Goal: Transaction & Acquisition: Book appointment/travel/reservation

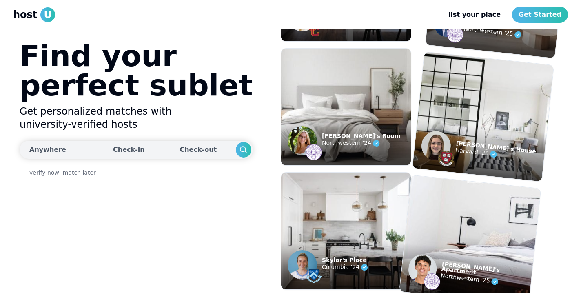
click at [54, 147] on div "Anywhere" at bounding box center [47, 150] width 37 height 10
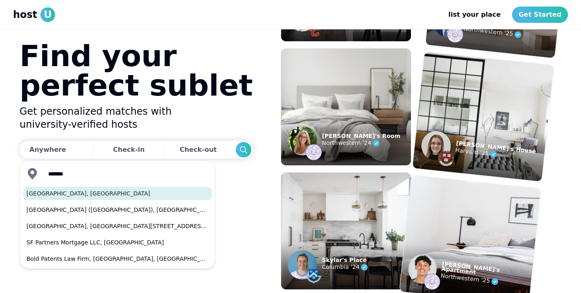
type input "**********"
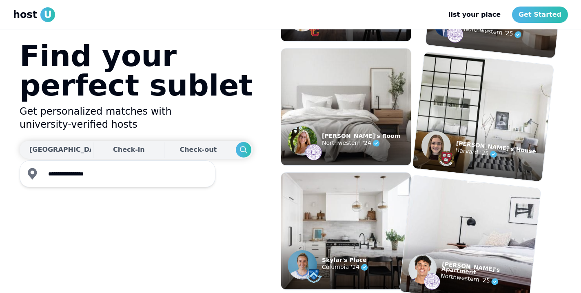
click at [119, 153] on div "Check-in" at bounding box center [129, 150] width 32 height 16
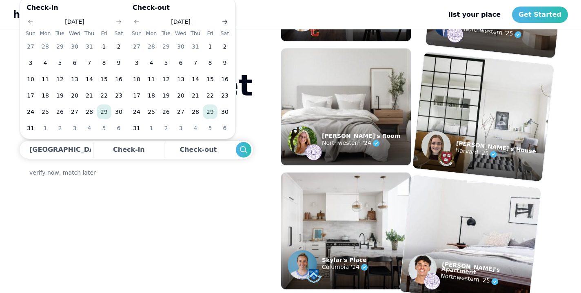
click at [225, 21] on icon "Go to next month" at bounding box center [225, 21] width 7 height 7
click at [137, 77] on button "14" at bounding box center [136, 79] width 15 height 15
click at [149, 82] on button "15" at bounding box center [151, 79] width 15 height 15
click at [138, 81] on button "14" at bounding box center [136, 79] width 15 height 15
click at [147, 79] on button "15" at bounding box center [151, 79] width 15 height 15
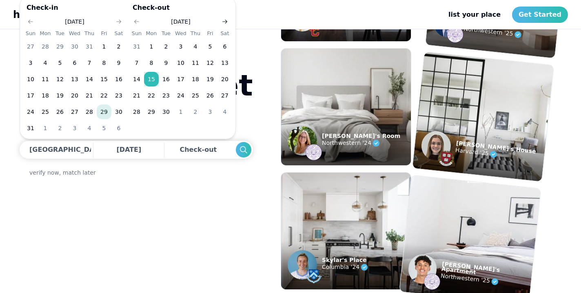
click at [224, 23] on icon "Go to next month" at bounding box center [225, 21] width 7 height 7
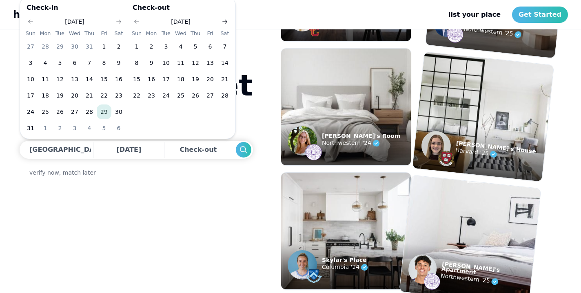
click at [224, 23] on icon "Go to next month" at bounding box center [225, 21] width 7 height 7
click at [152, 93] on button "23" at bounding box center [151, 95] width 15 height 15
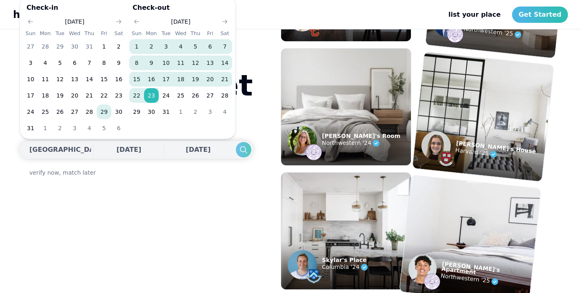
click at [239, 147] on icon "Search" at bounding box center [244, 150] width 10 height 10
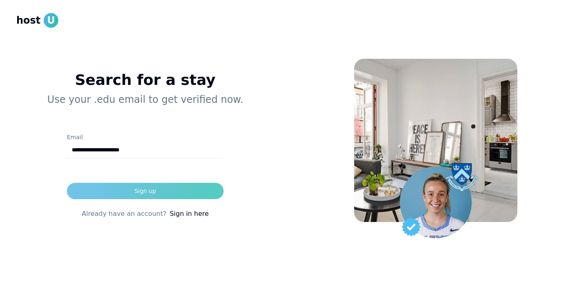
click at [207, 194] on button "Sign up" at bounding box center [145, 191] width 157 height 16
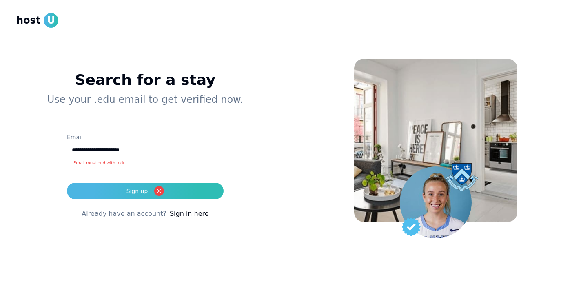
click at [203, 149] on input "**********" at bounding box center [145, 150] width 157 height 16
type input "*"
type input "**********"
click at [145, 191] on button "Sign up" at bounding box center [145, 191] width 157 height 16
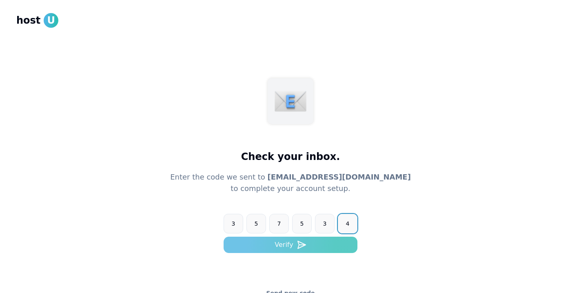
type input "******"
click at [257, 242] on button "Verify" at bounding box center [291, 245] width 134 height 16
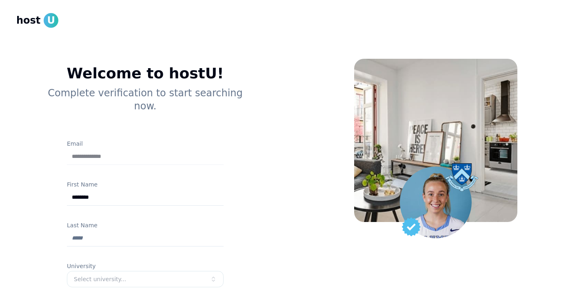
type input "********"
click at [183, 230] on input "Last Name" at bounding box center [145, 238] width 157 height 16
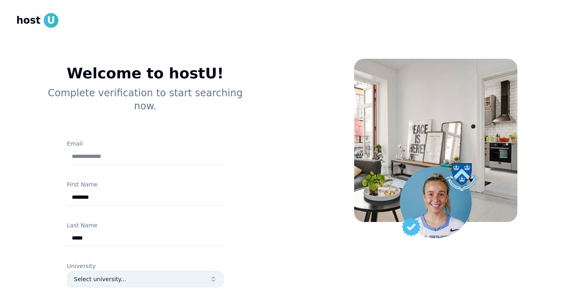
type input "*****"
click at [191, 275] on div "Select university..." at bounding box center [142, 279] width 136 height 8
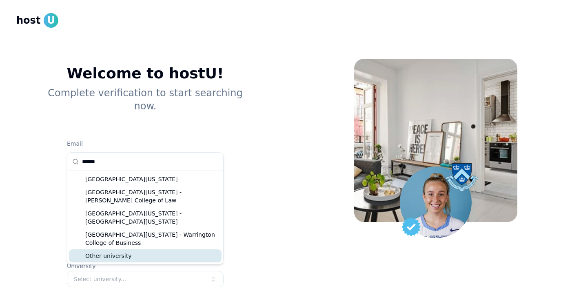
type input "******"
click at [176, 249] on div "Other university" at bounding box center [145, 255] width 153 height 13
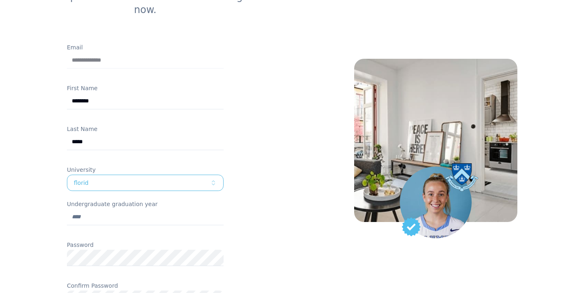
scroll to position [98, 0]
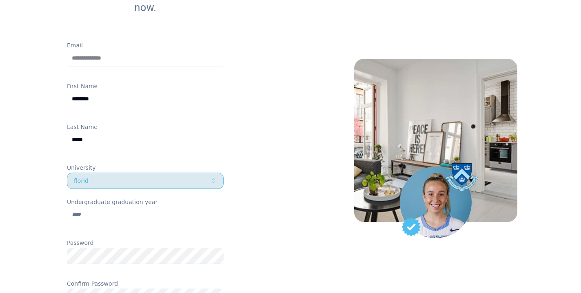
click at [162, 177] on div "florid" at bounding box center [142, 181] width 136 height 8
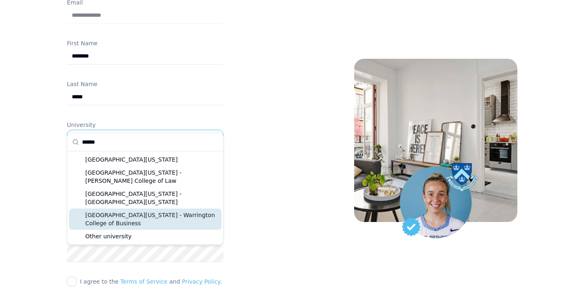
scroll to position [143, 0]
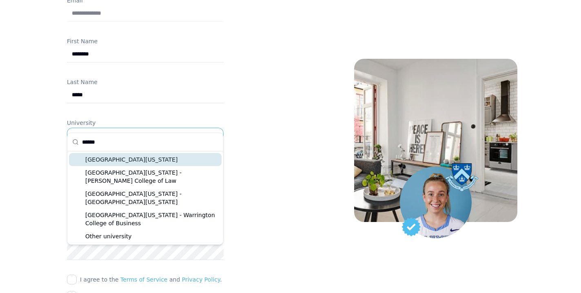
click at [165, 147] on input "******" at bounding box center [150, 142] width 136 height 18
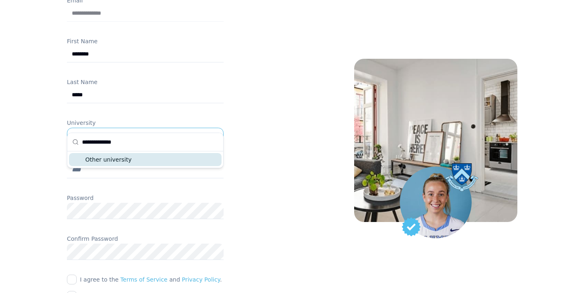
type input "**********"
click at [151, 159] on div "Other university" at bounding box center [145, 159] width 153 height 13
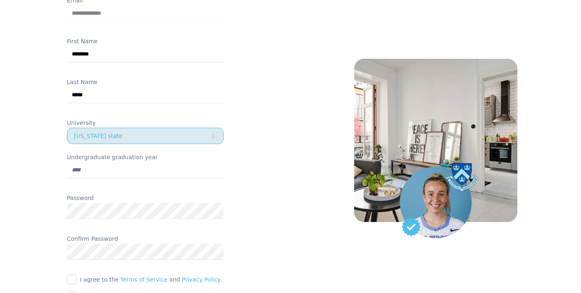
click at [135, 132] on div "[US_STATE] state" at bounding box center [142, 136] width 136 height 8
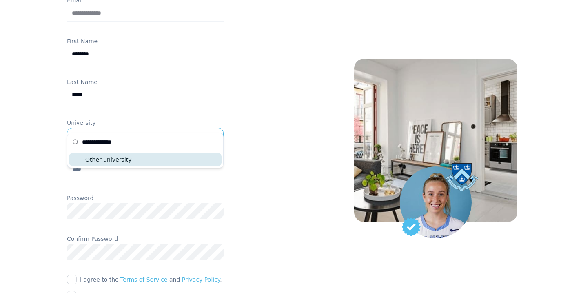
click at [141, 140] on input "**********" at bounding box center [150, 142] width 136 height 18
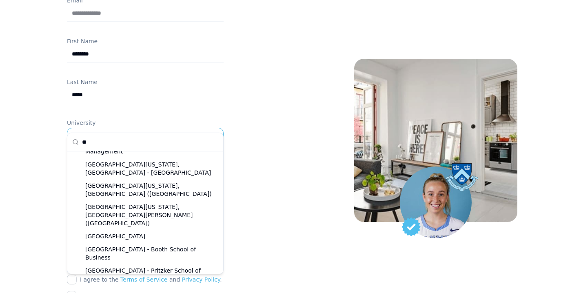
scroll to position [0, 0]
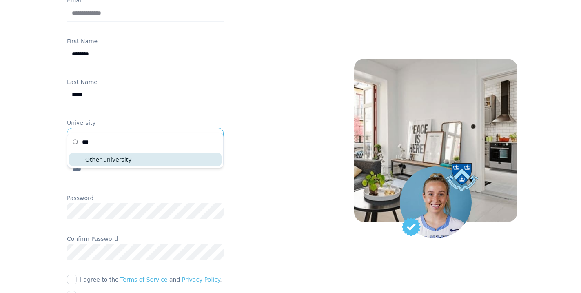
type input "***"
click at [133, 154] on div "Other university" at bounding box center [145, 159] width 153 height 13
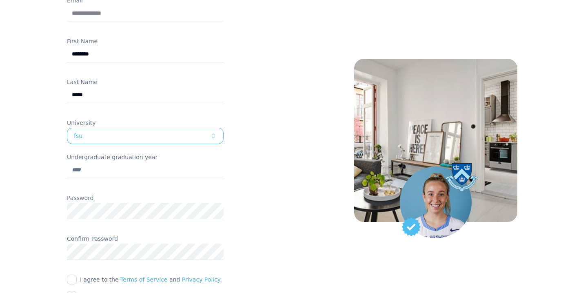
click at [121, 162] on input "Undergraduate graduation year" at bounding box center [145, 170] width 157 height 16
type input "****"
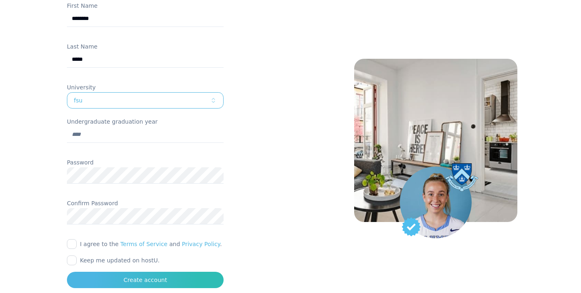
scroll to position [205, 0]
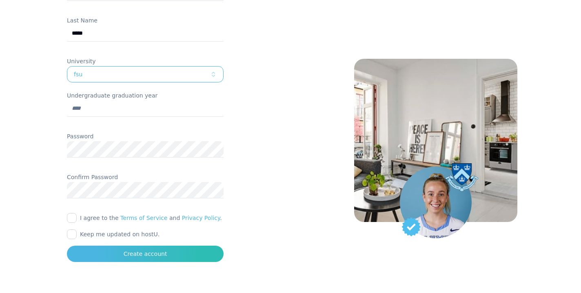
click at [64, 207] on div "**********" at bounding box center [145, 60] width 209 height 401
click at [69, 213] on button "I agree to the Terms of Service and Privacy Policy ." at bounding box center [72, 218] width 10 height 10
click at [72, 223] on div at bounding box center [145, 226] width 157 height 7
click at [73, 229] on button "Keep me updated on hostU." at bounding box center [72, 234] width 10 height 10
click at [95, 239] on div at bounding box center [145, 242] width 157 height 7
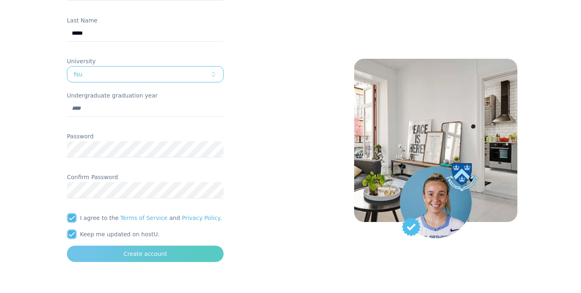
click at [97, 246] on button "Create account" at bounding box center [145, 254] width 157 height 16
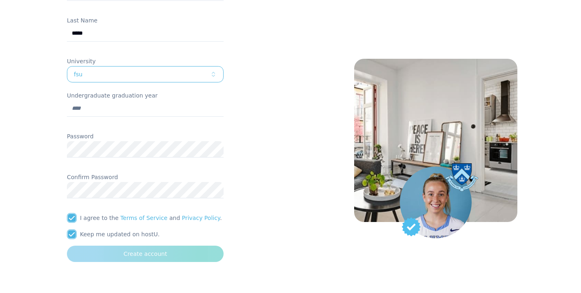
scroll to position [60, 0]
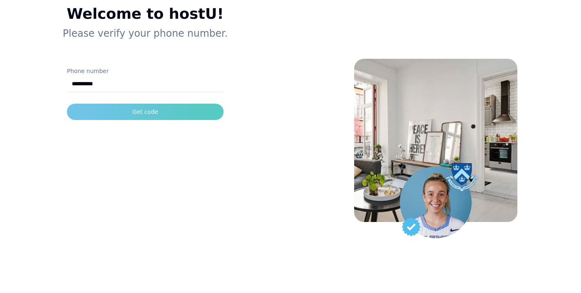
type input "**********"
click at [146, 112] on div "Get code" at bounding box center [145, 112] width 26 height 8
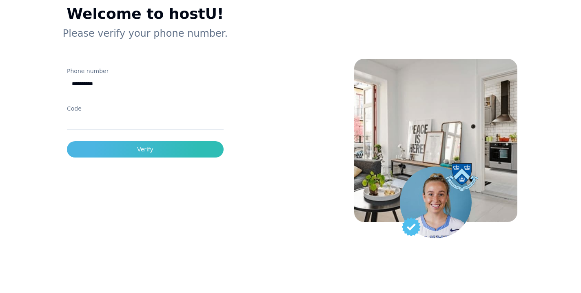
click at [177, 120] on input "Code" at bounding box center [145, 121] width 157 height 16
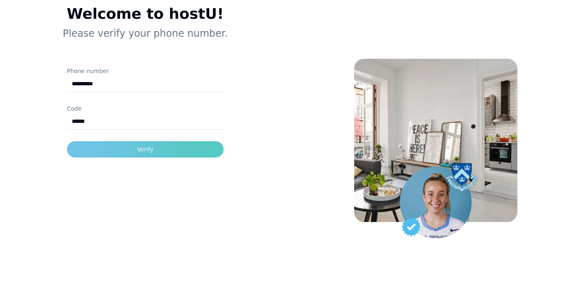
type input "******"
click at [168, 151] on button "Verify" at bounding box center [145, 149] width 157 height 16
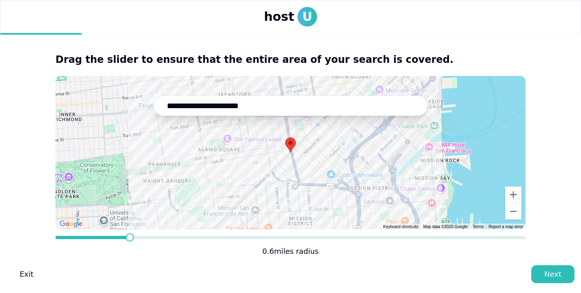
click at [128, 240] on span at bounding box center [130, 237] width 8 height 8
click at [555, 271] on div "Next" at bounding box center [552, 273] width 17 height 11
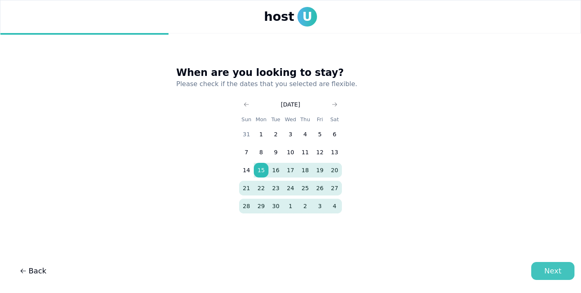
click at [544, 271] on button "Next" at bounding box center [552, 271] width 43 height 18
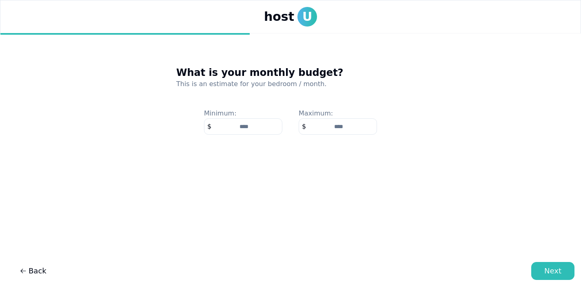
type input "*"
click at [330, 124] on input "number" at bounding box center [338, 126] width 78 height 16
type input "*"
type input "****"
click at [337, 125] on input "****" at bounding box center [338, 126] width 78 height 16
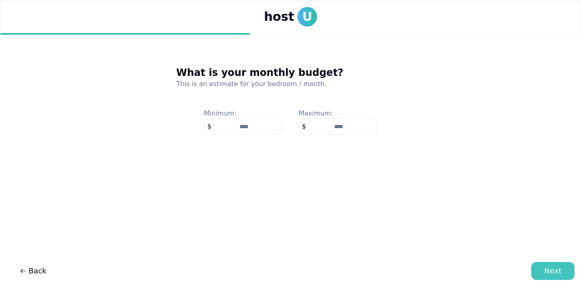
click at [544, 270] on button "Next" at bounding box center [552, 271] width 43 height 18
click at [348, 126] on input "number" at bounding box center [338, 126] width 78 height 16
click at [341, 125] on input "number" at bounding box center [338, 126] width 78 height 16
type input "****"
click at [239, 126] on input "number" at bounding box center [243, 126] width 78 height 16
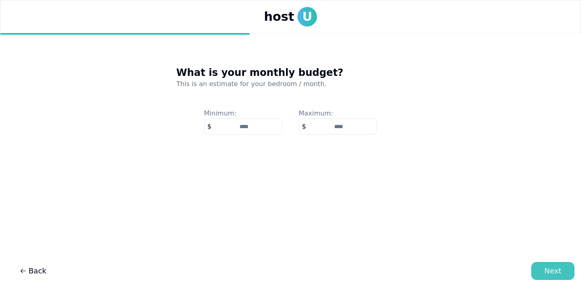
type input "****"
click at [559, 272] on div "Next" at bounding box center [552, 270] width 17 height 11
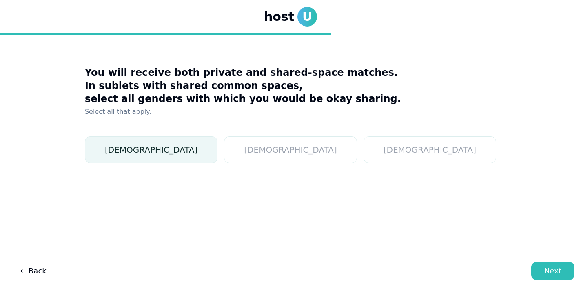
click at [217, 153] on button "[DEMOGRAPHIC_DATA]" at bounding box center [151, 149] width 133 height 27
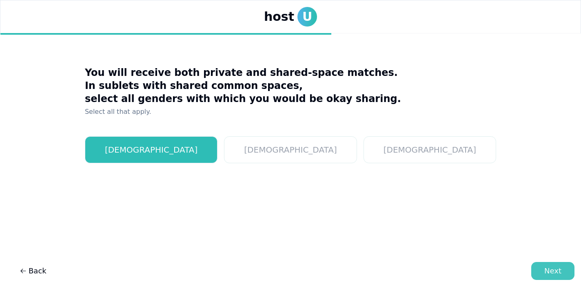
click at [559, 268] on div "Next" at bounding box center [552, 270] width 17 height 11
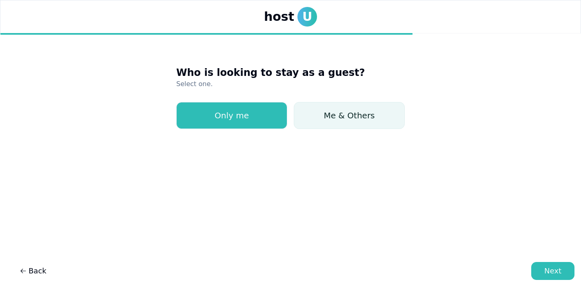
click at [370, 113] on button "Me & Others" at bounding box center [349, 115] width 111 height 27
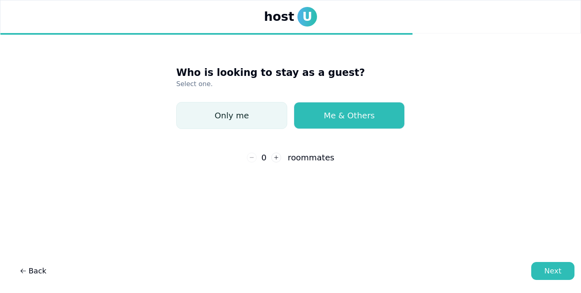
click at [258, 104] on button "Only me" at bounding box center [231, 115] width 111 height 27
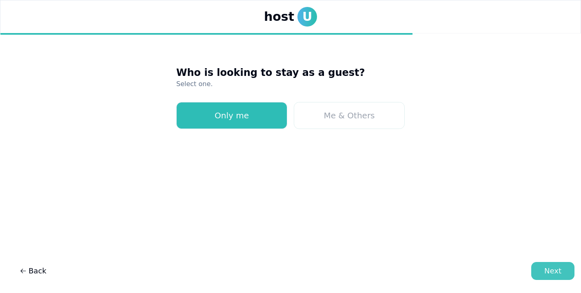
click at [550, 265] on button "Next" at bounding box center [552, 271] width 43 height 18
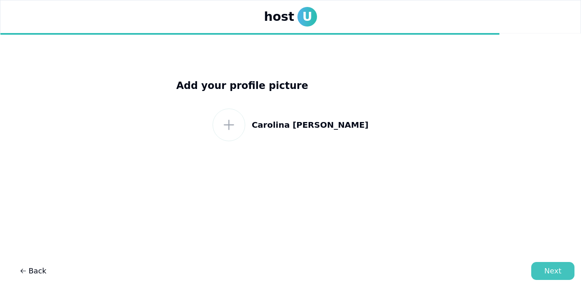
click at [550, 265] on div "Next" at bounding box center [552, 270] width 17 height 11
click at [236, 118] on icon at bounding box center [229, 125] width 15 height 15
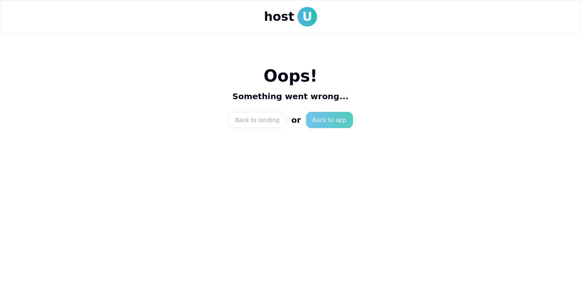
click at [320, 120] on link "Back to app" at bounding box center [329, 120] width 47 height 16
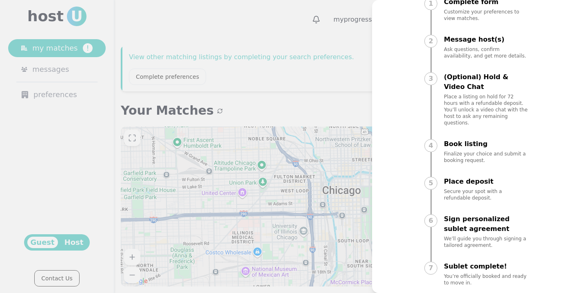
scroll to position [66, 0]
click at [222, 180] on div at bounding box center [290, 146] width 581 height 293
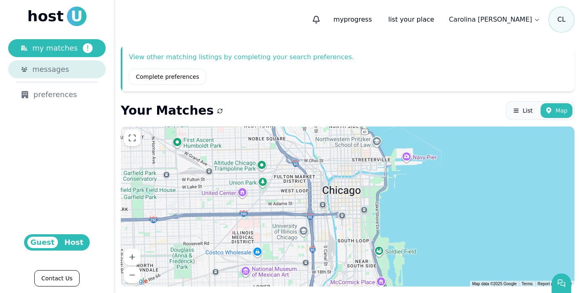
click at [66, 69] on span "messages" at bounding box center [50, 69] width 37 height 11
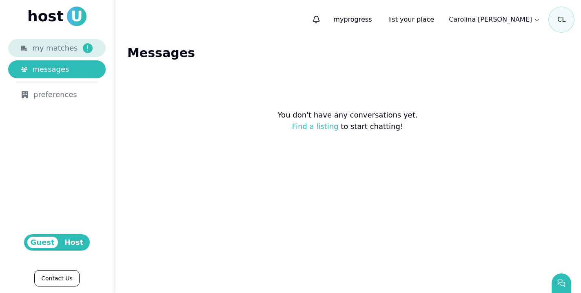
click at [70, 51] on span "my matches" at bounding box center [54, 47] width 45 height 11
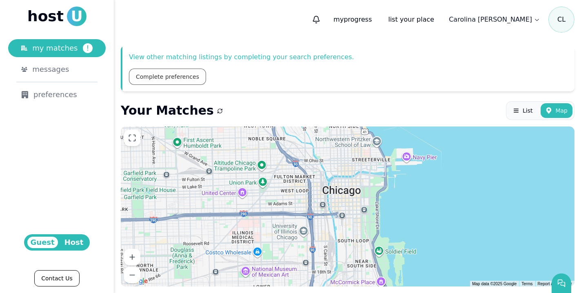
click at [175, 78] on link "Complete preferences" at bounding box center [167, 77] width 77 height 16
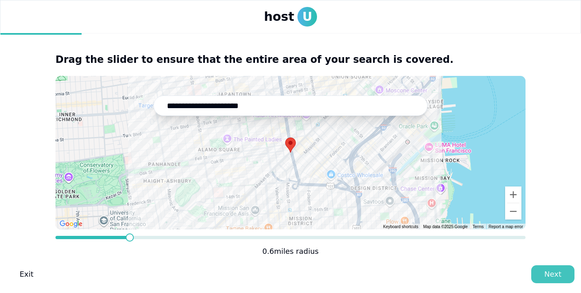
click at [551, 272] on div "Next" at bounding box center [552, 273] width 17 height 11
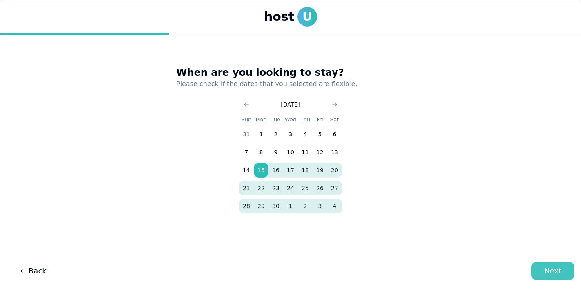
click at [554, 268] on div "Next" at bounding box center [552, 270] width 17 height 11
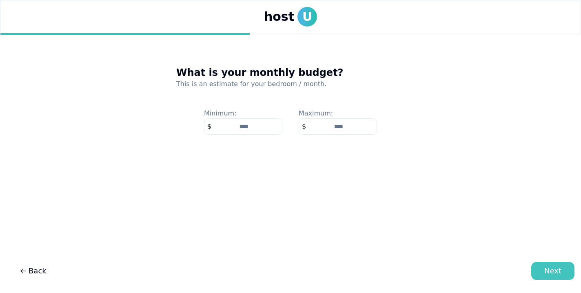
click at [556, 264] on button "Next" at bounding box center [552, 271] width 43 height 18
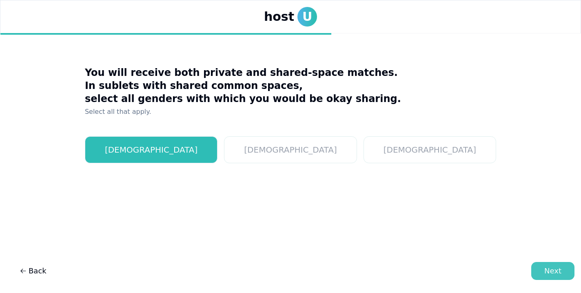
click at [557, 265] on button "Next" at bounding box center [552, 271] width 43 height 18
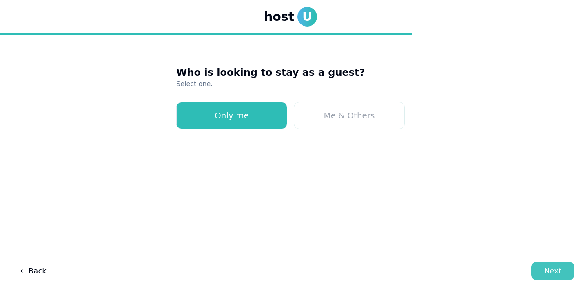
click at [557, 266] on div "Next" at bounding box center [552, 270] width 17 height 11
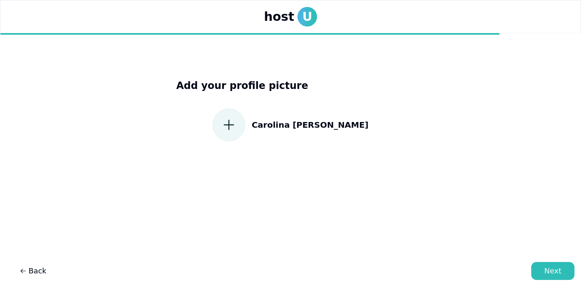
click at [236, 131] on icon at bounding box center [229, 125] width 15 height 15
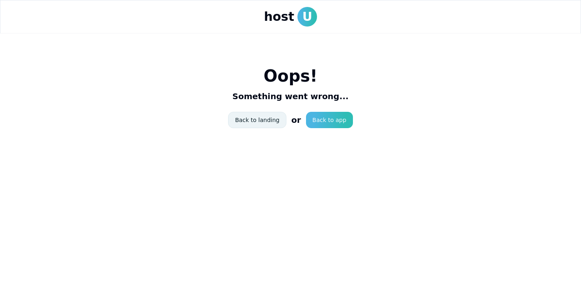
click at [278, 118] on link "Back to landing" at bounding box center [257, 120] width 58 height 16
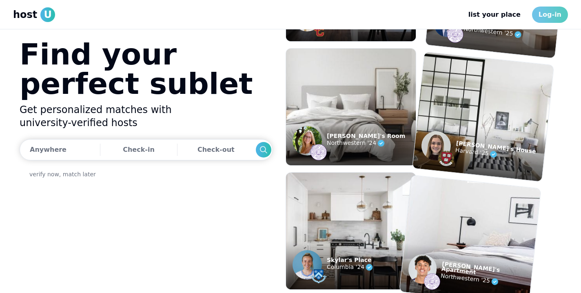
click at [554, 18] on link "Log-in" at bounding box center [550, 15] width 36 height 16
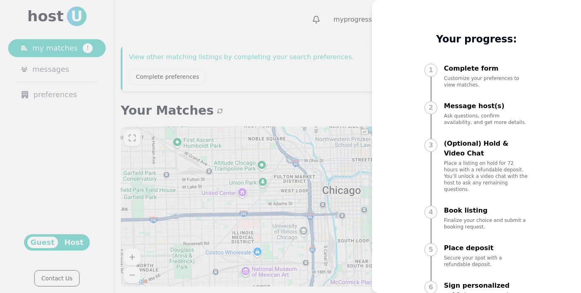
click at [299, 91] on div at bounding box center [290, 146] width 581 height 293
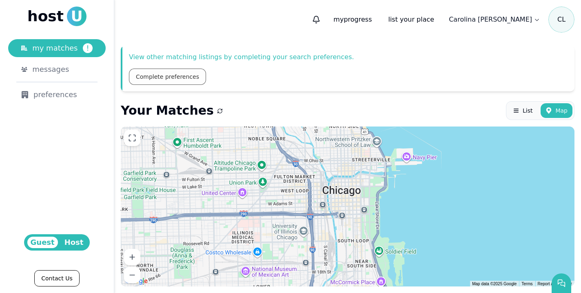
click at [179, 83] on link "Complete preferences" at bounding box center [167, 77] width 77 height 16
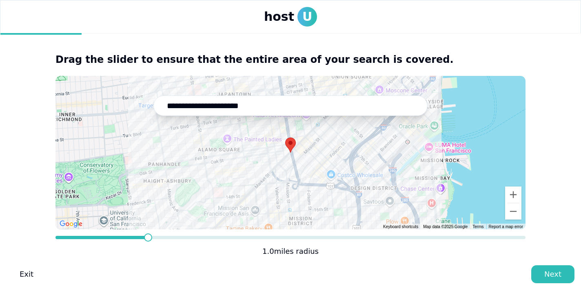
click at [144, 237] on span at bounding box center [290, 237] width 470 height 3
click at [163, 237] on span "**" at bounding box center [290, 237] width 470 height 3
click at [549, 273] on div "Next" at bounding box center [552, 273] width 17 height 11
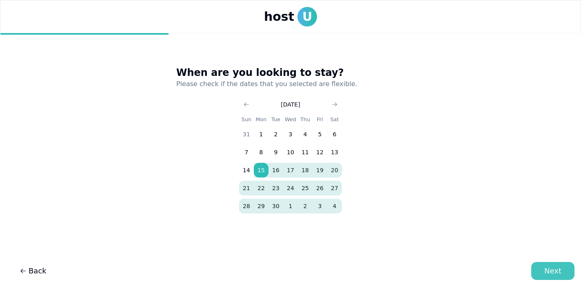
click at [556, 271] on div "Next" at bounding box center [552, 270] width 17 height 11
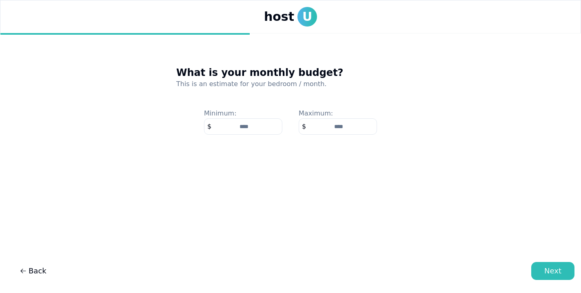
click at [556, 261] on main "What is your monthly budget? This is an estimate for your bedroom / month. Mini…" at bounding box center [290, 156] width 581 height 246
click at [556, 264] on button "Next" at bounding box center [552, 271] width 43 height 18
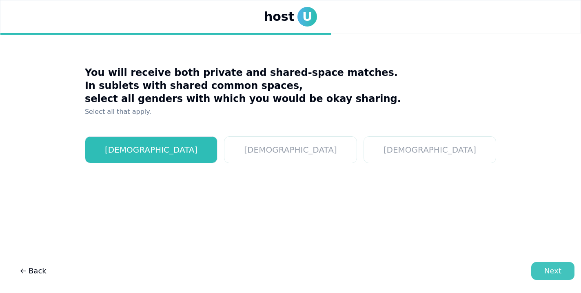
click at [557, 264] on button "Next" at bounding box center [552, 271] width 43 height 18
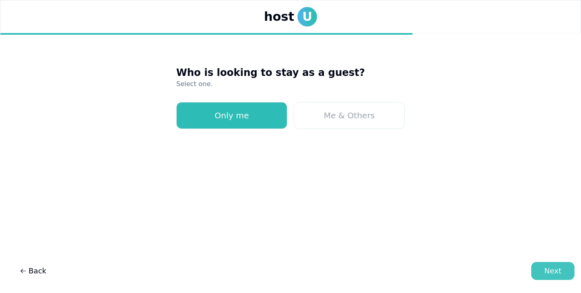
click at [546, 268] on div "Next" at bounding box center [552, 270] width 17 height 11
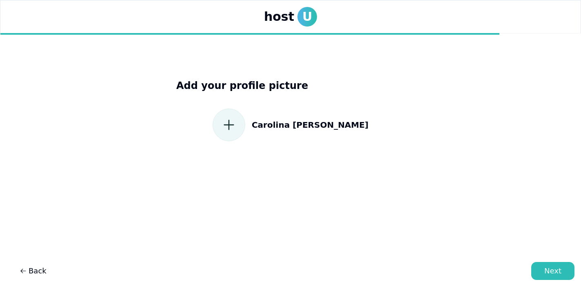
click at [245, 120] on form at bounding box center [229, 125] width 33 height 33
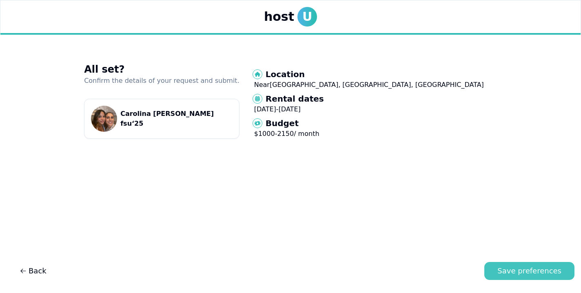
click at [535, 268] on div "Save preferences" at bounding box center [529, 270] width 64 height 11
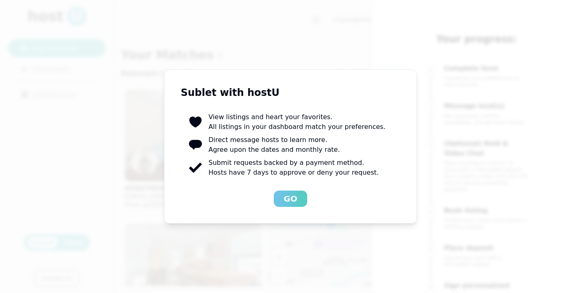
click at [298, 199] on button "Go" at bounding box center [290, 199] width 33 height 16
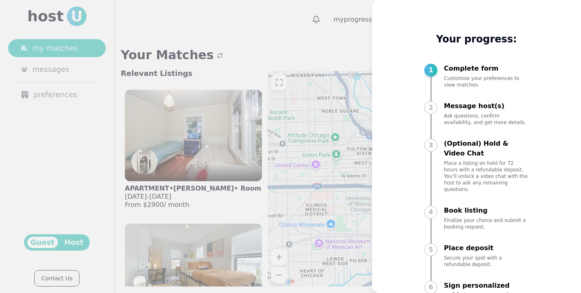
click at [306, 68] on div at bounding box center [290, 146] width 581 height 293
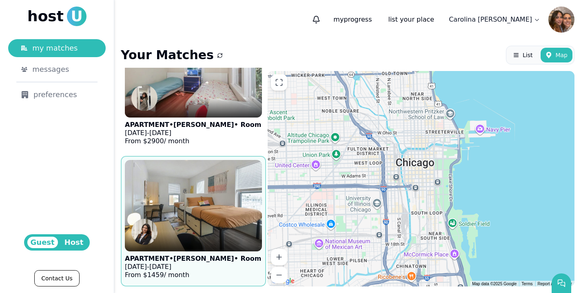
scroll to position [64, 0]
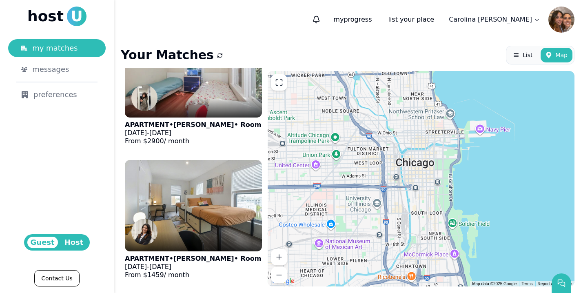
click at [216, 58] on icon "submit" at bounding box center [219, 55] width 7 height 7
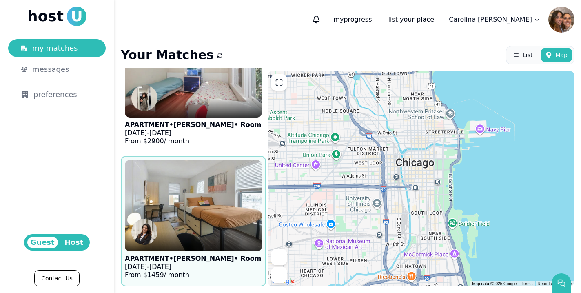
scroll to position [0, 0]
click at [235, 199] on img at bounding box center [193, 205] width 151 height 100
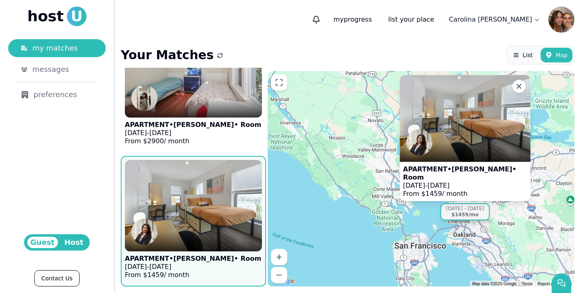
click at [492, 140] on img at bounding box center [465, 118] width 131 height 87
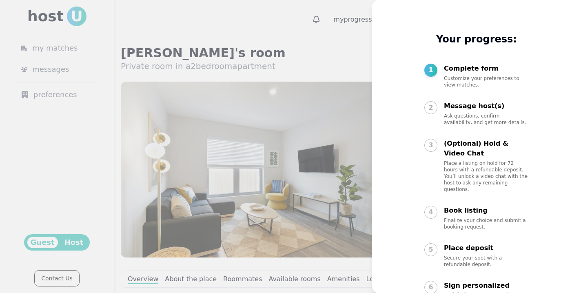
click at [271, 181] on div at bounding box center [290, 146] width 581 height 293
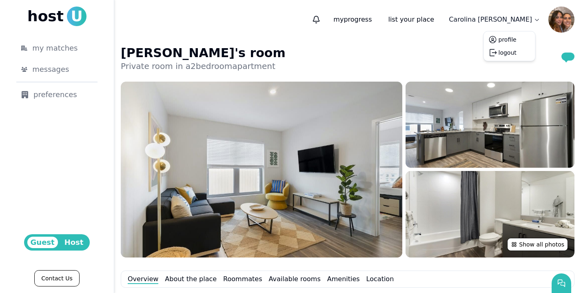
click at [537, 20] on html "host U my matches messages preferences Guest Host Contact Us my progress list y…" at bounding box center [290, 146] width 581 height 293
click at [399, 20] on html "host U my matches messages preferences Guest Host Contact Us my progress list y…" at bounding box center [290, 146] width 581 height 293
click at [378, 21] on p "my progress" at bounding box center [352, 19] width 51 height 16
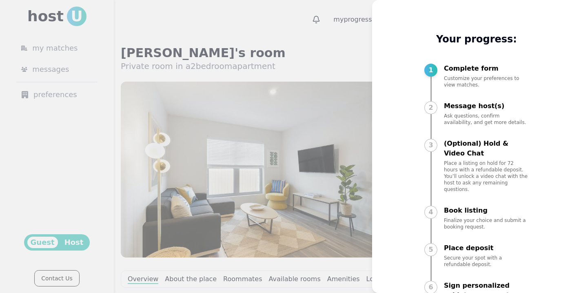
click at [448, 72] on p "Complete form" at bounding box center [486, 69] width 85 height 10
click at [341, 56] on div at bounding box center [290, 146] width 581 height 293
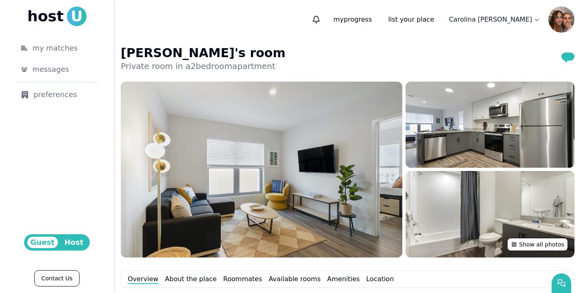
click at [556, 25] on img at bounding box center [561, 20] width 26 height 26
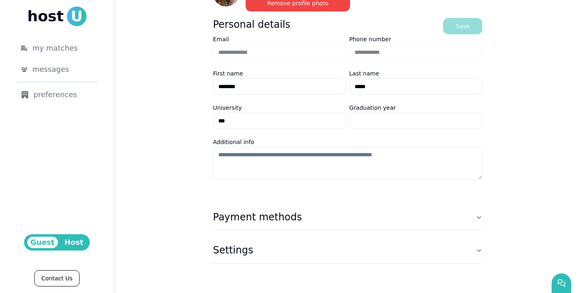
scroll to position [91, 0]
click at [62, 97] on div "preferences" at bounding box center [56, 94] width 71 height 11
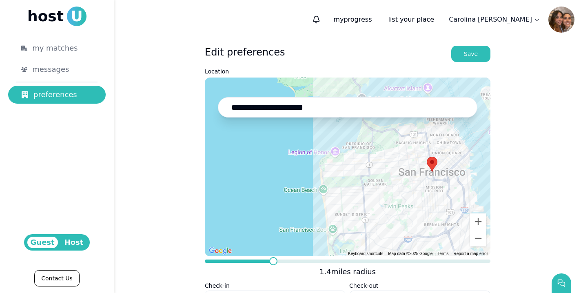
drag, startPoint x: 520, startPoint y: 171, endPoint x: 508, endPoint y: 110, distance: 62.3
click at [508, 110] on div "**********" at bounding box center [347, 251] width 467 height 424
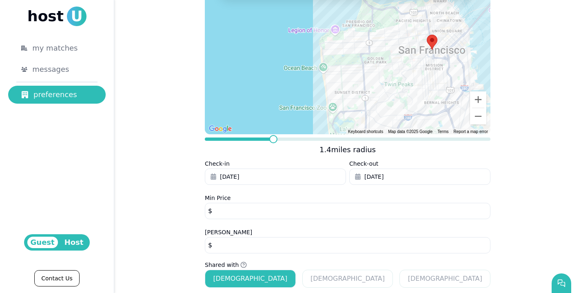
scroll to position [143, 0]
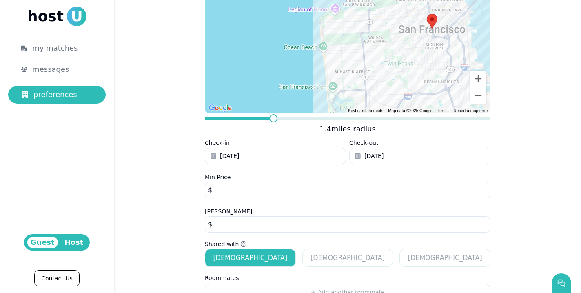
click at [314, 228] on input "****" at bounding box center [348, 224] width 286 height 16
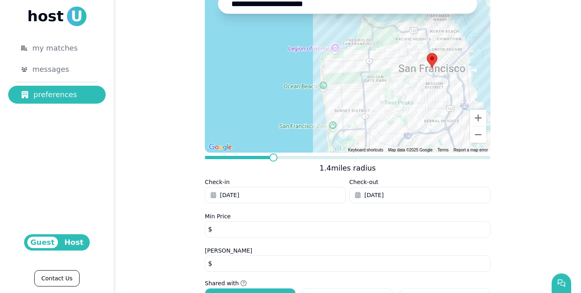
scroll to position [102, 0]
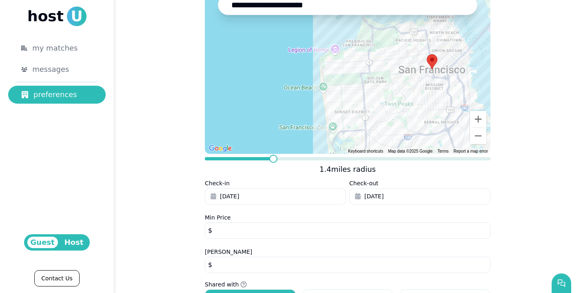
type input "****"
click at [287, 161] on span at bounding box center [287, 159] width 8 height 8
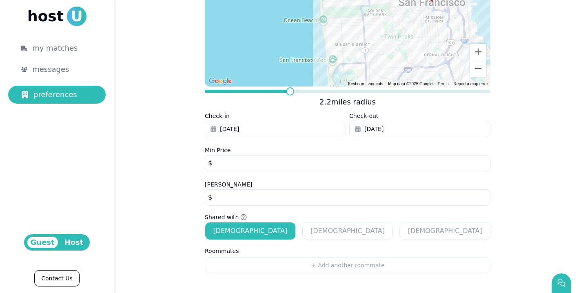
scroll to position [170, 0]
click at [540, 225] on div "**********" at bounding box center [347, 81] width 467 height 424
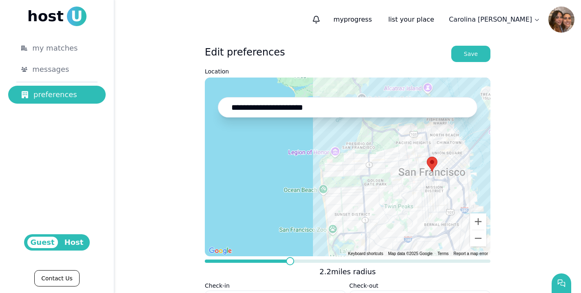
scroll to position [0, 0]
click at [69, 42] on link "my matches" at bounding box center [57, 48] width 98 height 18
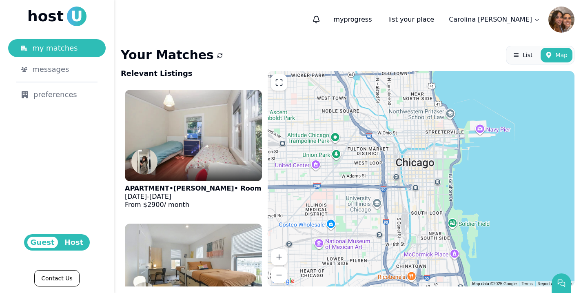
click at [217, 58] on icon "submit" at bounding box center [220, 55] width 6 height 6
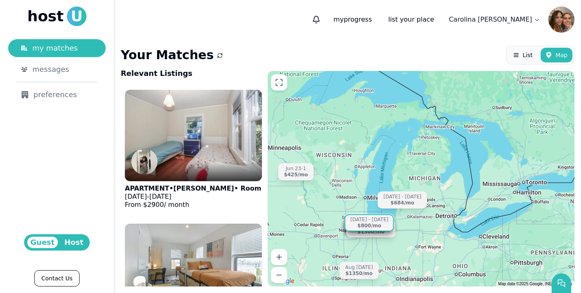
drag, startPoint x: 377, startPoint y: 174, endPoint x: 367, endPoint y: 224, distance: 50.7
click at [367, 224] on div "Jul 25 - Sep 30 $680 /mo Aug 18 - Jul 31 $1350 /mo Jun 12 - Aug 31 $1200 /mo Au…" at bounding box center [421, 178] width 307 height 215
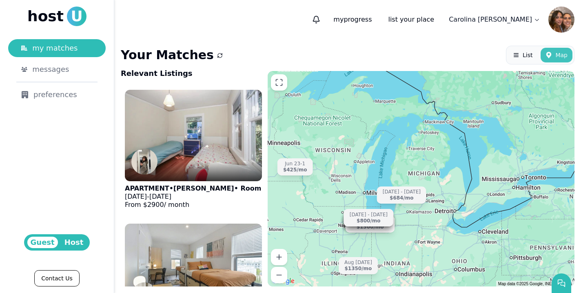
click at [553, 57] on button "Map" at bounding box center [557, 55] width 32 height 15
click at [524, 51] on span "List" at bounding box center [528, 55] width 10 height 8
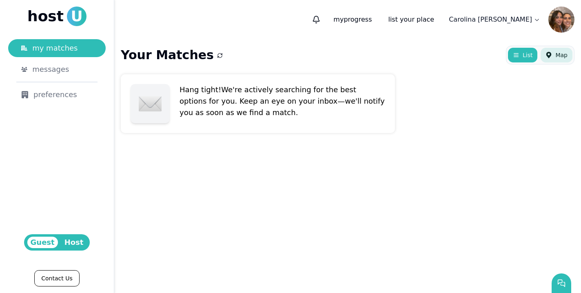
click at [553, 52] on button "Map" at bounding box center [557, 55] width 32 height 15
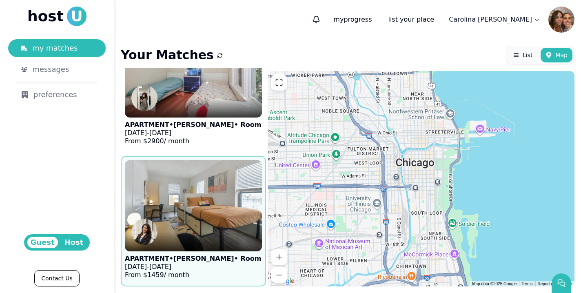
scroll to position [64, 0]
click at [213, 178] on img at bounding box center [193, 205] width 151 height 100
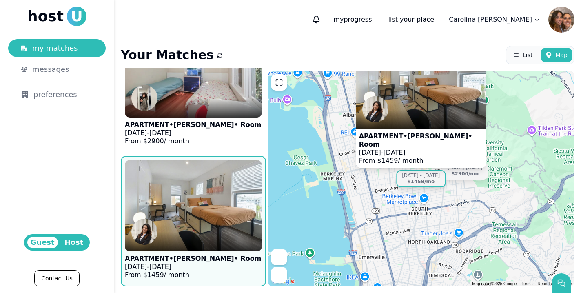
click at [354, 214] on div "APARTMENT • Tanvi • Room May 19 - Jul 31, 2026 From $ 1459 / month Jun 1-1 $290…" at bounding box center [421, 178] width 307 height 215
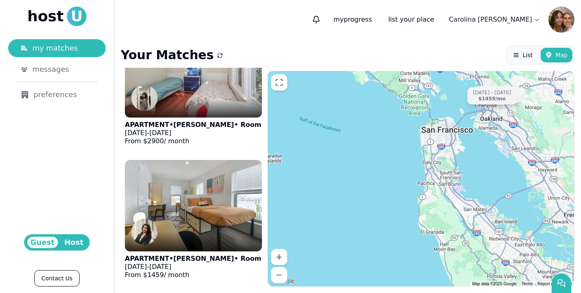
drag, startPoint x: 462, startPoint y: 212, endPoint x: 430, endPoint y: 127, distance: 90.9
click at [430, 126] on div "Jun 1-1 $2900 /mo May 19 - Jul 31 $1459 /mo" at bounding box center [421, 178] width 307 height 215
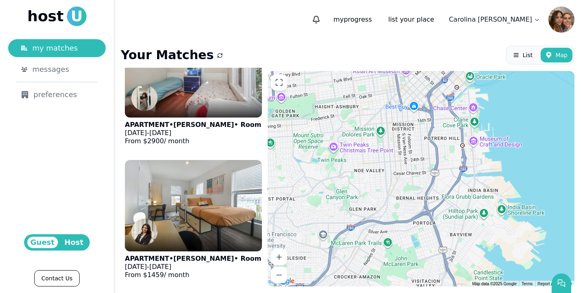
drag, startPoint x: 519, startPoint y: 146, endPoint x: 276, endPoint y: 155, distance: 243.4
click at [276, 155] on div "Jun 1-1 $2900 /mo May 19 - Jul 31 $1459 /mo" at bounding box center [421, 178] width 307 height 215
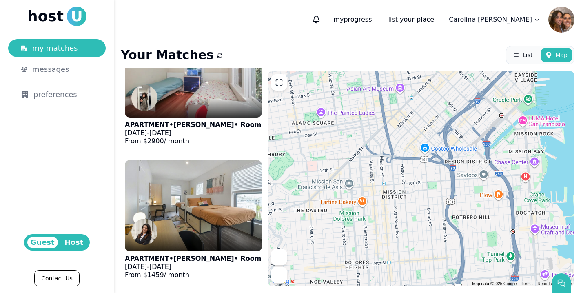
drag, startPoint x: 420, startPoint y: 144, endPoint x: 348, endPoint y: 191, distance: 86.3
click at [348, 193] on div "Jun 1-1 $2900 /mo May 19 - Jul 31 $1459 /mo" at bounding box center [421, 178] width 307 height 215
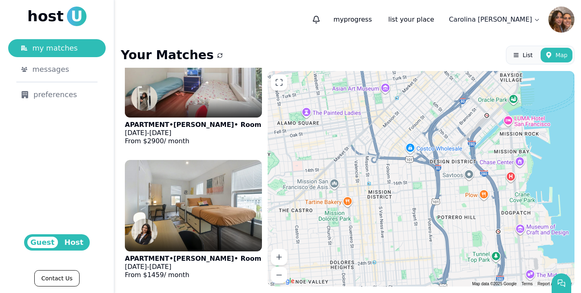
click at [413, 178] on div "Jun 1-1 $2900 /mo May 19 - Jul 31 $1459 /mo" at bounding box center [421, 178] width 307 height 215
click at [418, 174] on div "Jun 1-1 $2900 /mo May 19 - Jul 31 $1459 /mo" at bounding box center [421, 178] width 307 height 215
click at [418, 174] on div at bounding box center [421, 178] width 307 height 215
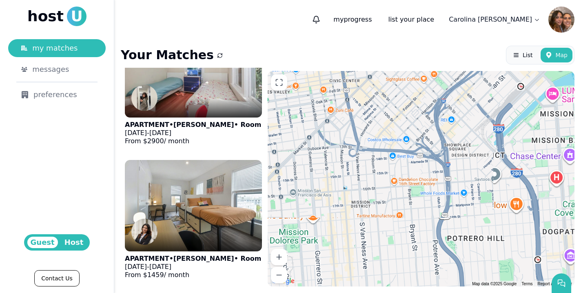
click at [418, 174] on div at bounding box center [421, 178] width 307 height 215
